Goal: Task Accomplishment & Management: Use online tool/utility

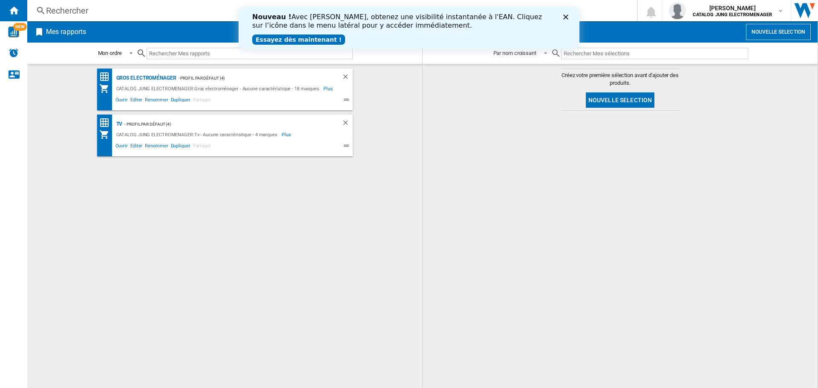
click at [564, 16] on polygon "Fermer" at bounding box center [566, 16] width 5 height 5
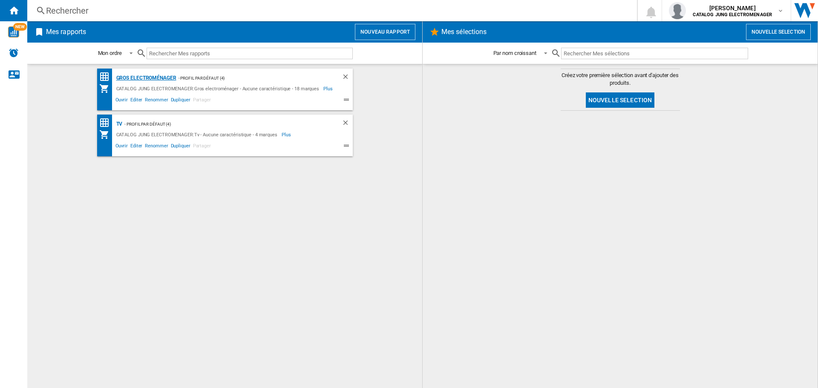
click at [139, 79] on div "Gros electroménager" at bounding box center [145, 78] width 62 height 11
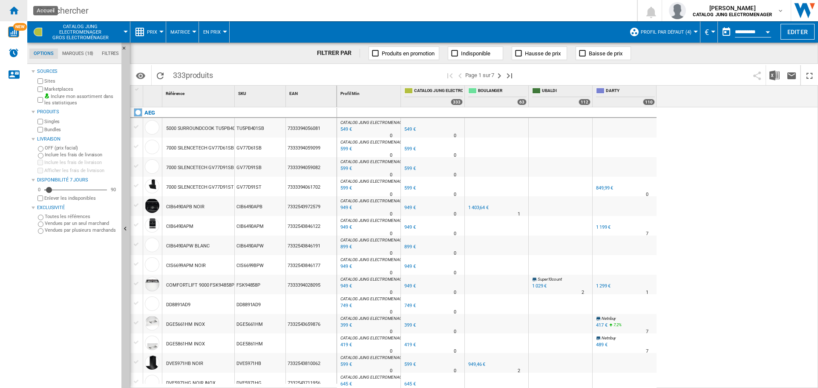
click at [15, 9] on ng-md-icon "Accueil" at bounding box center [14, 10] width 10 height 10
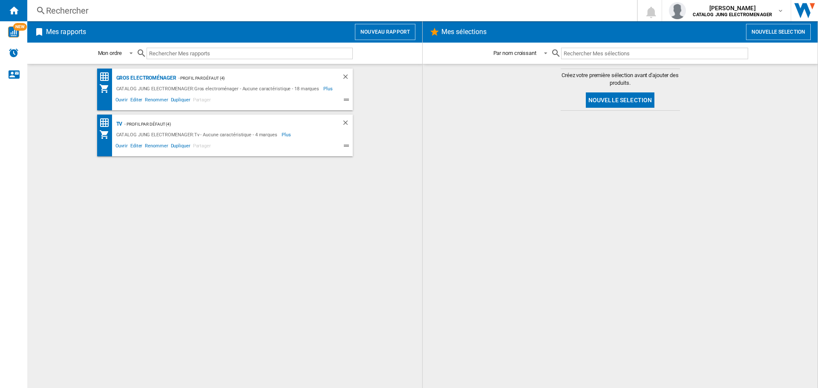
click at [375, 32] on button "Nouveau rapport" at bounding box center [385, 32] width 61 height 16
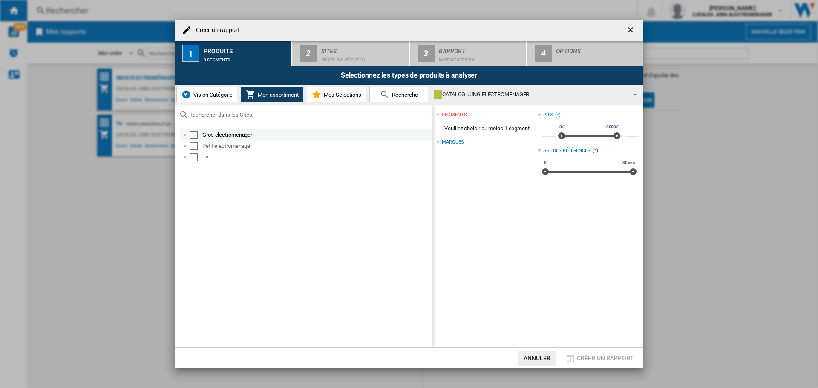
click at [194, 136] on div "Select" at bounding box center [194, 135] width 9 height 9
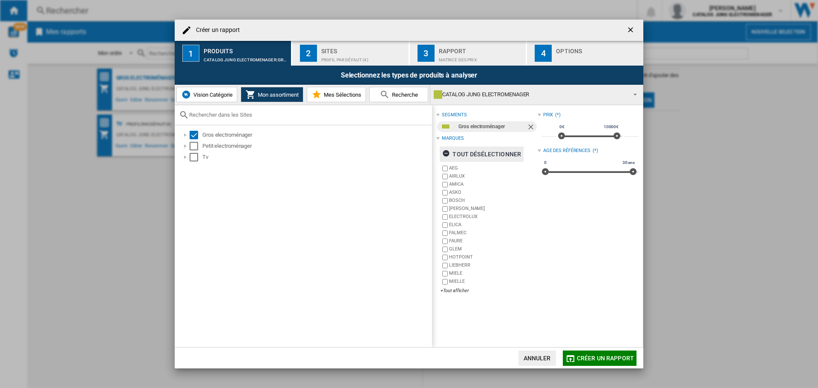
click at [447, 156] on ng-md-icon "button" at bounding box center [447, 155] width 10 height 10
click at [445, 294] on div "+Tout afficher" at bounding box center [489, 291] width 97 height 6
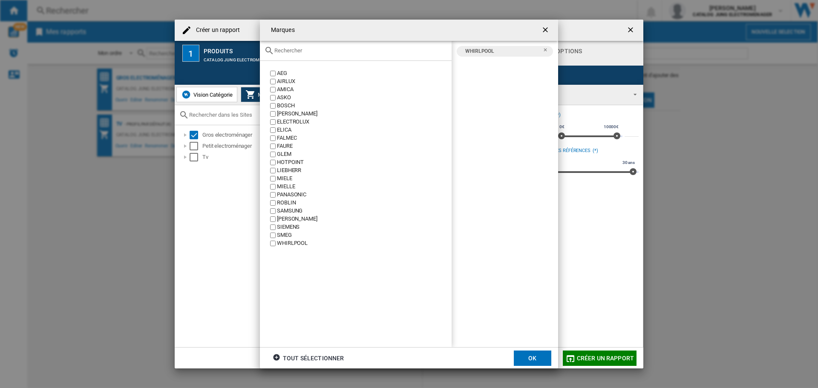
click at [529, 358] on button "OK" at bounding box center [533, 358] width 38 height 15
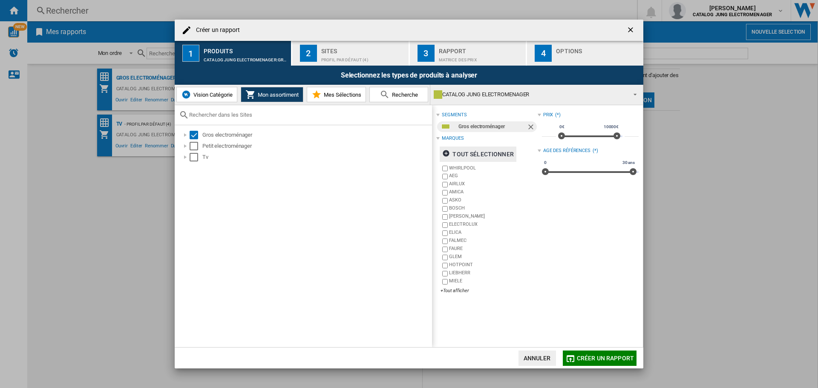
click at [607, 360] on span "Créer un rapport" at bounding box center [605, 358] width 57 height 7
